Goal: Entertainment & Leisure: Browse casually

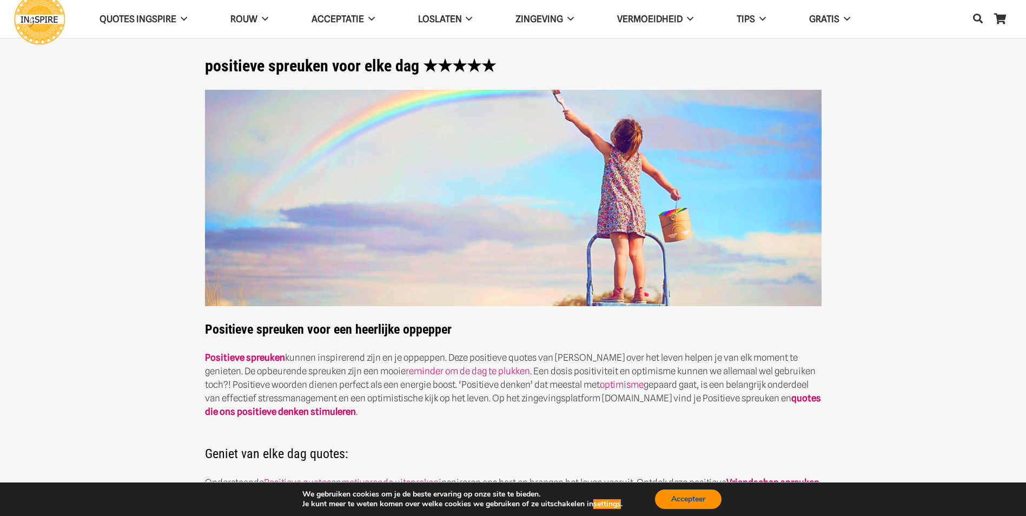
click at [707, 451] on button "Accepteer" at bounding box center [688, 499] width 67 height 19
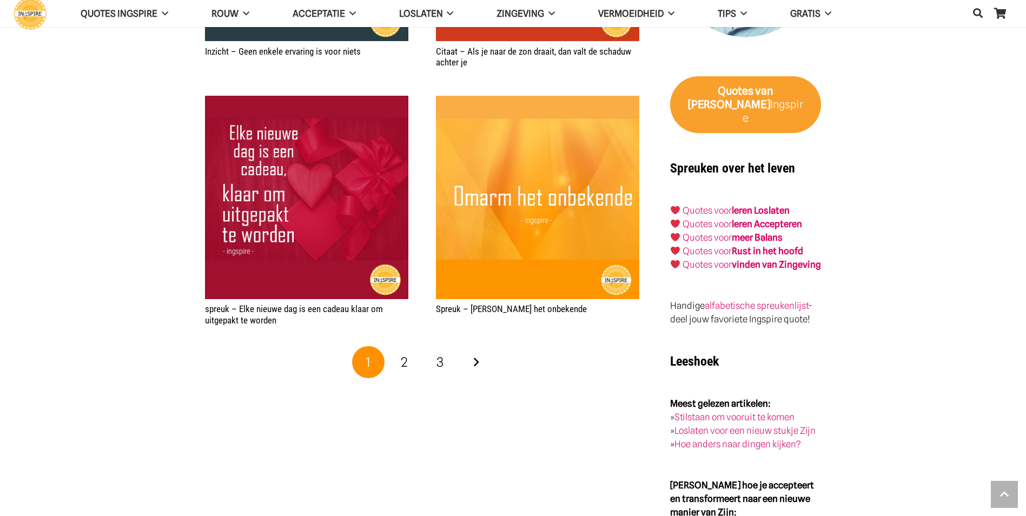
scroll to position [1785, 0]
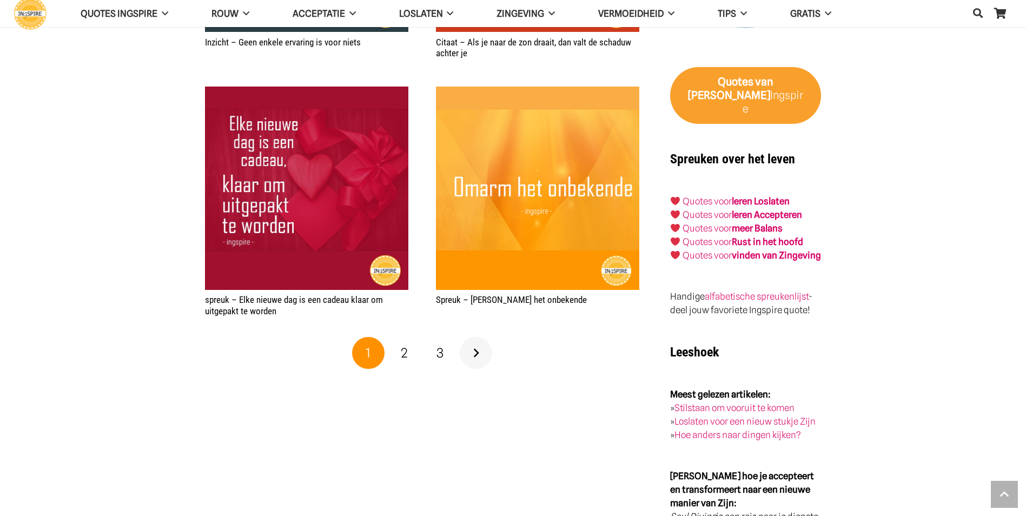
click at [473, 360] on link "Volgende" at bounding box center [476, 353] width 32 height 32
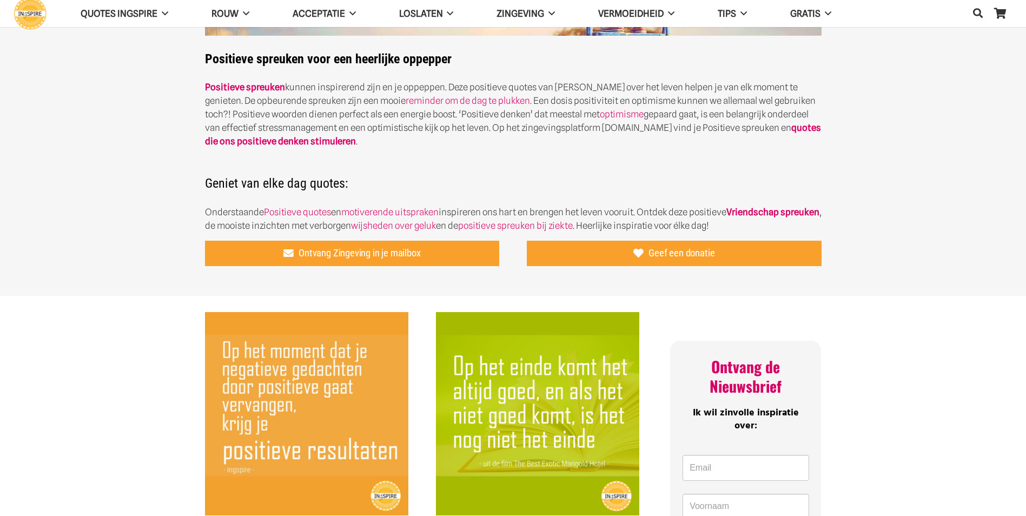
scroll to position [325, 0]
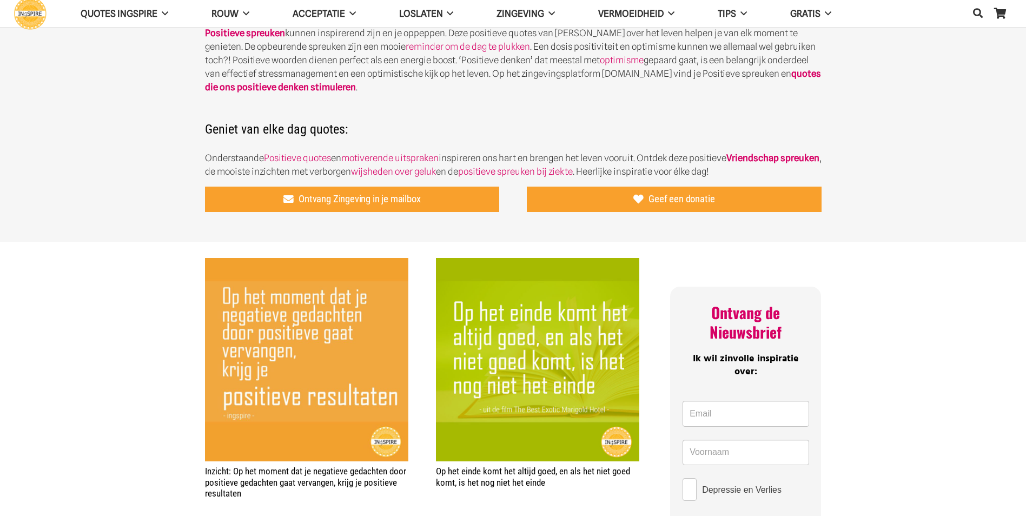
click at [259, 306] on img "Inzicht: Op het moment dat je negatieve gedachten door positieve gedachten gaat…" at bounding box center [306, 359] width 203 height 203
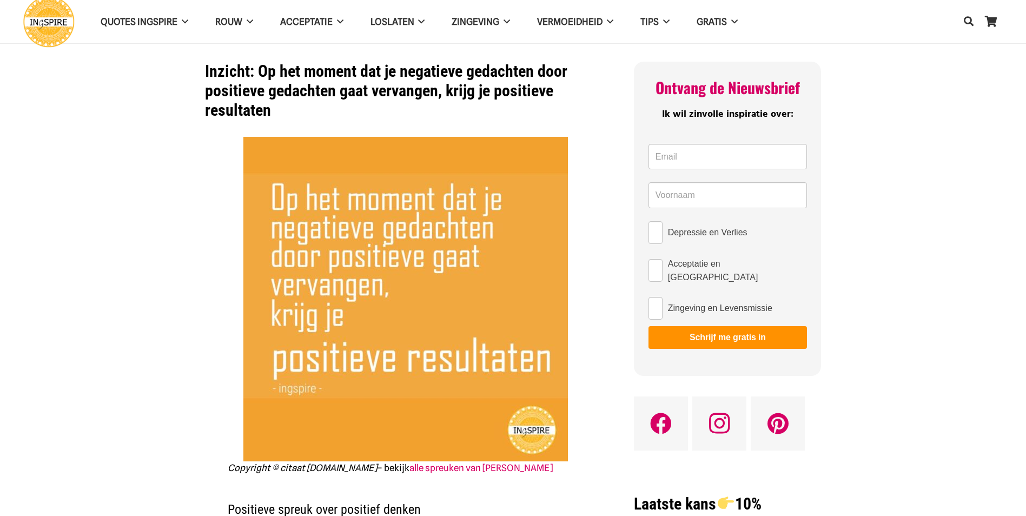
click at [357, 300] on img at bounding box center [405, 299] width 325 height 325
